Goal: Find specific page/section: Find specific page/section

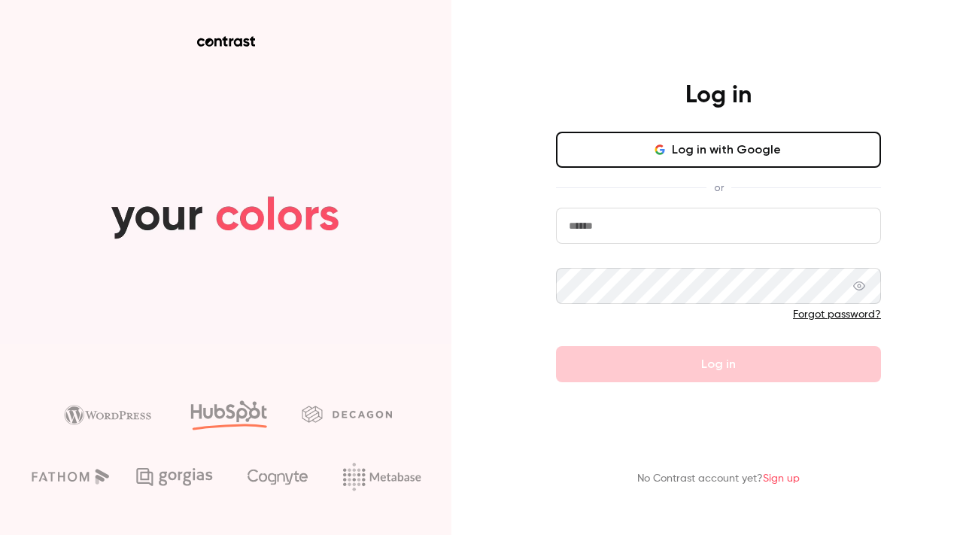
click at [645, 223] on input "email" at bounding box center [718, 226] width 325 height 36
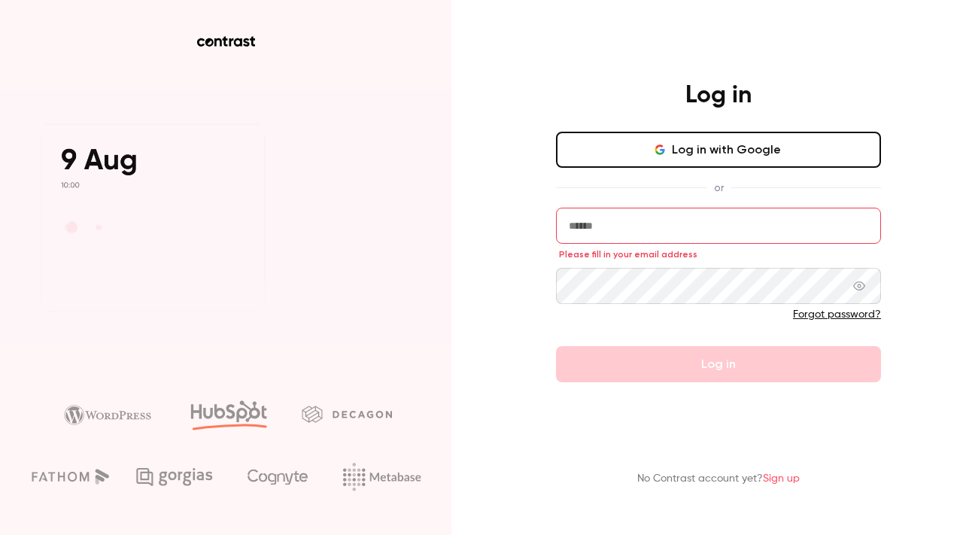
type input "**********"
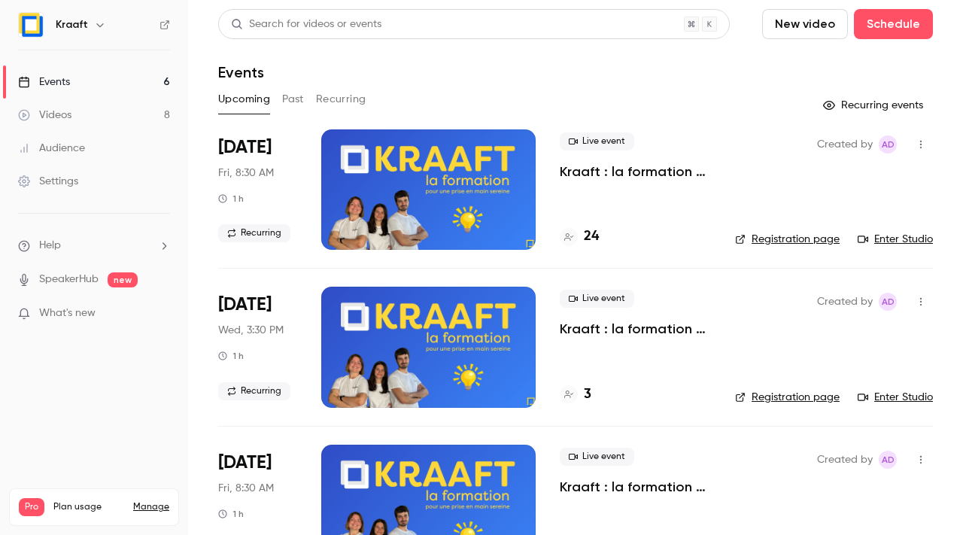
click at [600, 239] on div "24" at bounding box center [635, 236] width 151 height 20
click at [586, 238] on h4 "24" at bounding box center [591, 236] width 15 height 20
